Goal: Transaction & Acquisition: Purchase product/service

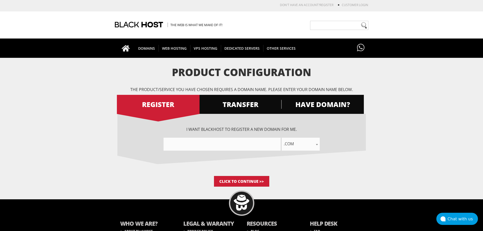
click at [257, 151] on div "I want BlackHOST to register a new domain for me. .com .net .org .us .info .biz…" at bounding box center [241, 145] width 248 height 62
click at [258, 146] on input"] "text" at bounding box center [221, 144] width 117 height 13
click at [256, 182] on input "Click to Continue >>" at bounding box center [241, 181] width 55 height 11
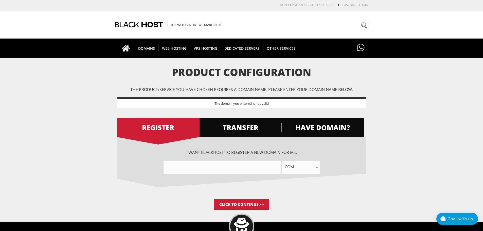
click at [244, 171] on input"] "text" at bounding box center [221, 167] width 117 height 13
type input"] "shiro"
click at [253, 205] on input "Click to Continue >>" at bounding box center [241, 204] width 55 height 11
click at [254, 207] on input "Click to Continue >>" at bounding box center [241, 204] width 55 height 11
click at [233, 126] on span "TRANSFER" at bounding box center [240, 127] width 83 height 9
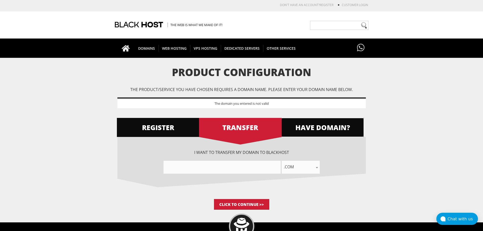
click at [301, 130] on span "HAVE DOMAIN?" at bounding box center [322, 127] width 83 height 9
